Goal: Task Accomplishment & Management: Use online tool/utility

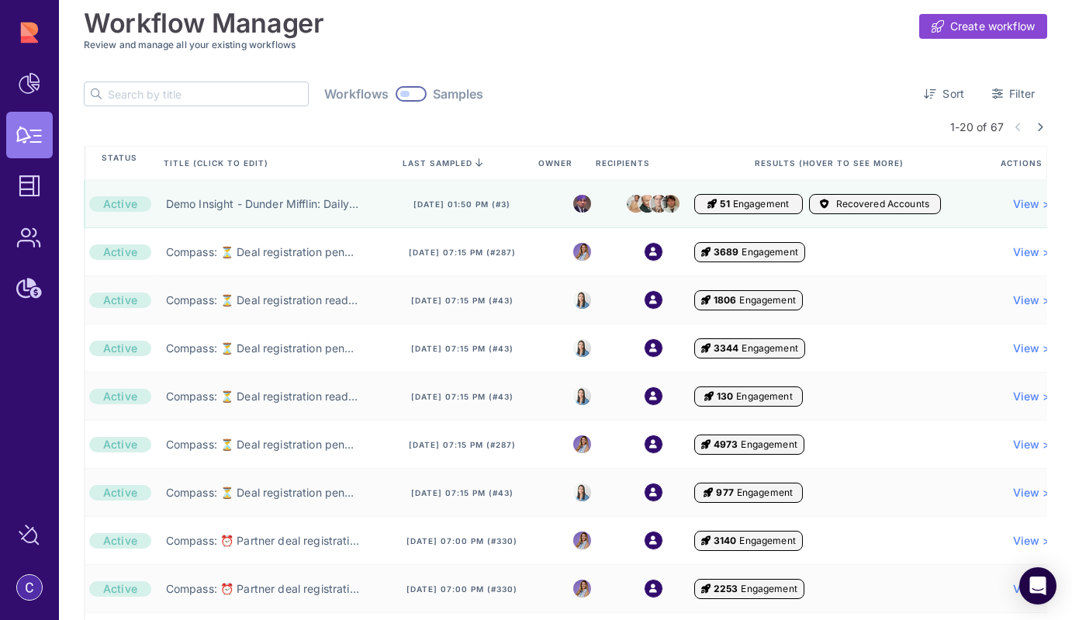
click at [119, 95] on input "text" at bounding box center [208, 93] width 200 height 23
click at [933, 92] on link "Sort" at bounding box center [944, 93] width 65 height 25
click at [935, 67] on div "Workflow Manager Create workflow Review and manage all your existing workflows …" at bounding box center [566, 603] width 964 height 1206
click at [180, 95] on input "text" at bounding box center [208, 93] width 200 height 23
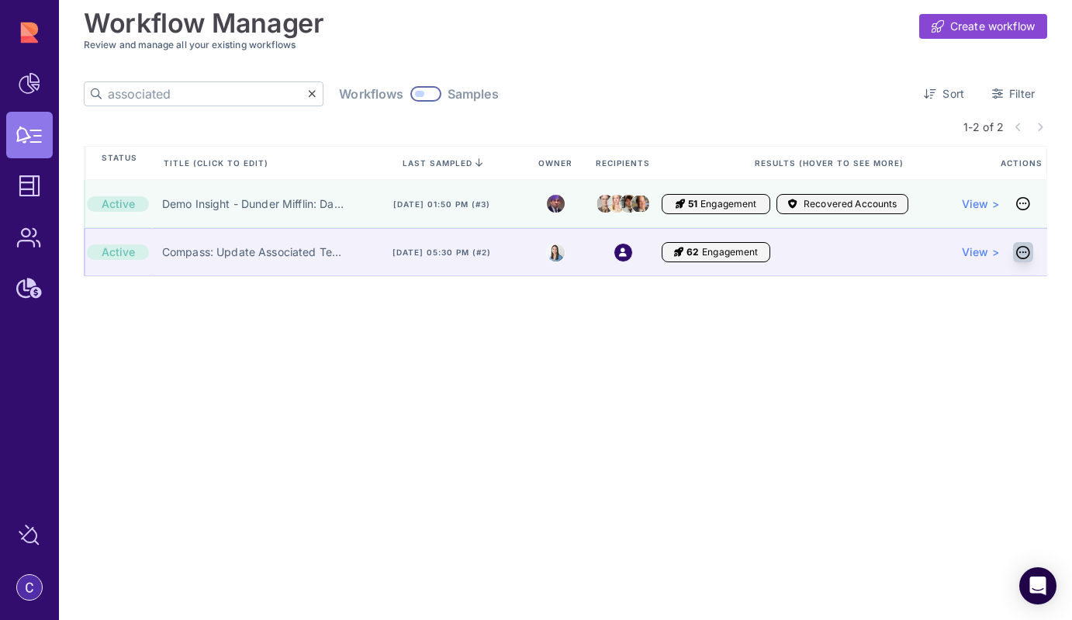
type input "associated"
click at [1019, 252] on icon at bounding box center [1023, 252] width 14 height 1
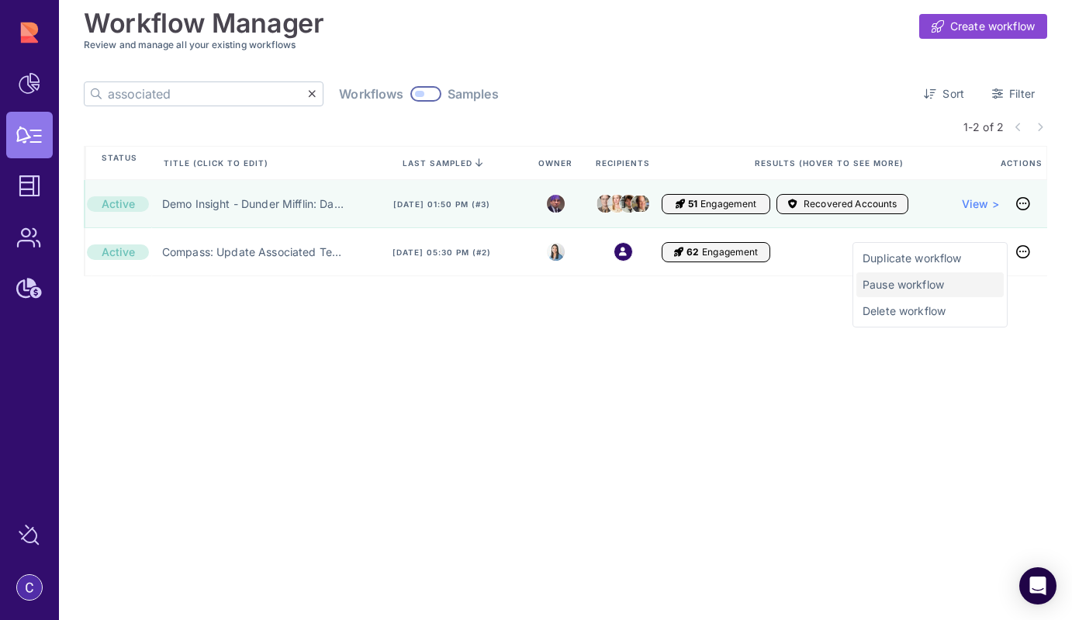
click at [922, 290] on span "Pause workflow" at bounding box center [930, 285] width 135 height 16
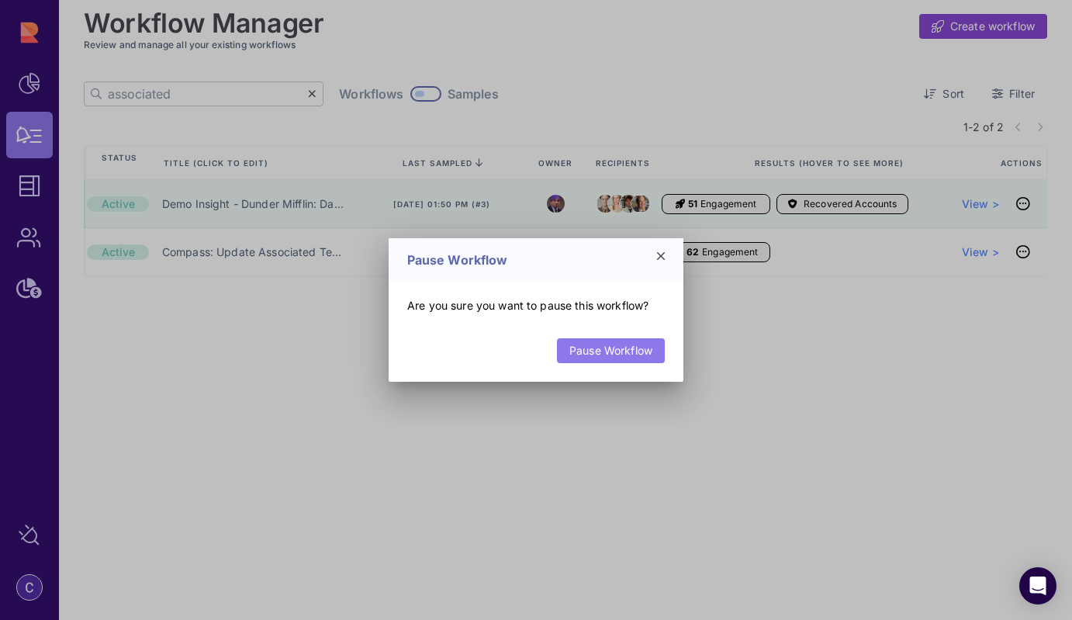
click at [630, 352] on link "Pause Workflow" at bounding box center [611, 350] width 108 height 25
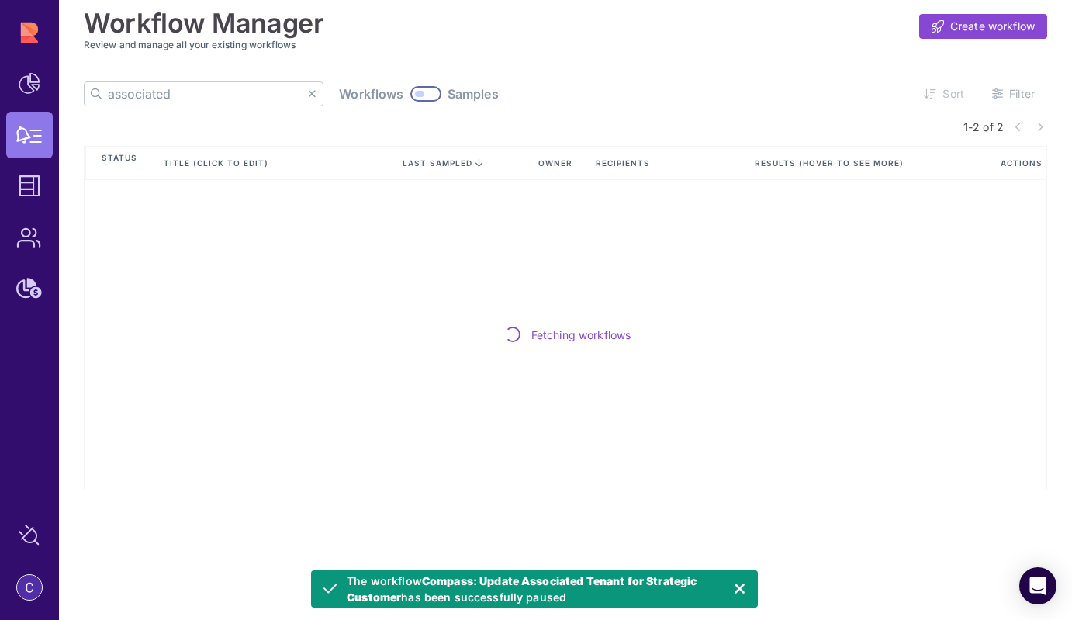
click at [308, 92] on icon at bounding box center [312, 93] width 9 height 11
